Goal: Information Seeking & Learning: Learn about a topic

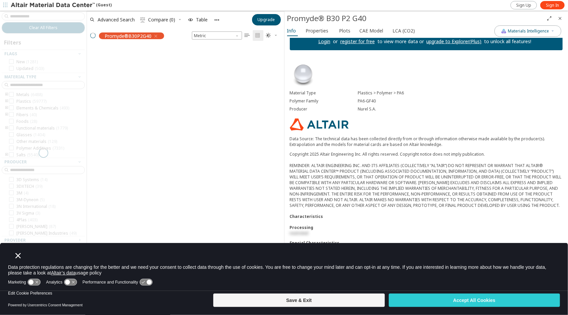
scroll to position [19, 0]
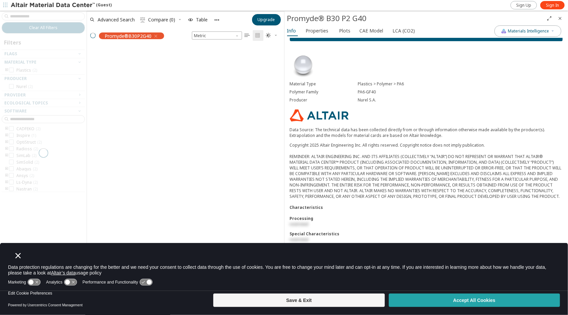
click at [437, 300] on button "Accept All Cookies" at bounding box center [474, 299] width 171 height 13
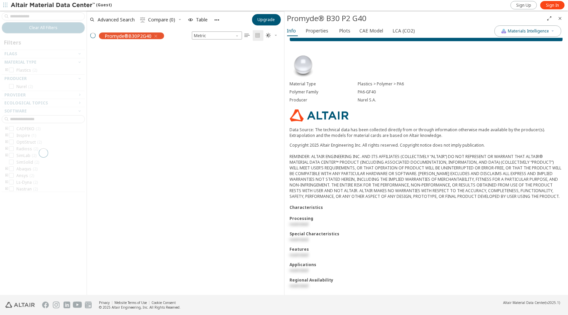
scroll to position [236, 192]
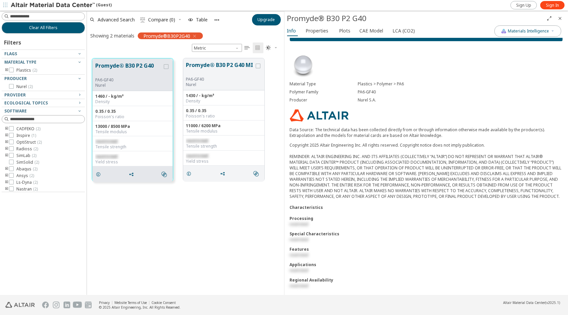
click at [364, 90] on div "PA6-GF40" at bounding box center [460, 91] width 205 height 5
click at [364, 91] on div "PA6-GF40" at bounding box center [460, 91] width 205 height 5
click at [124, 221] on div "Promyde® B30 P2 G40 PA6-GF40 Nurel 1460 / - kg/m³ Density 0.35 / 0.35 Poisson's…" at bounding box center [185, 174] width 197 height 242
